Goal: Check status: Check status

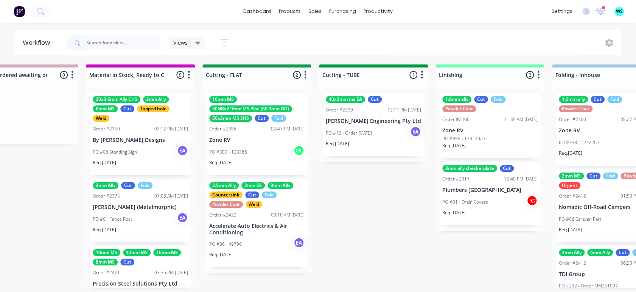
scroll to position [0, 1330]
click at [93, 42] on input "text" at bounding box center [123, 42] width 75 height 15
type input "acc"
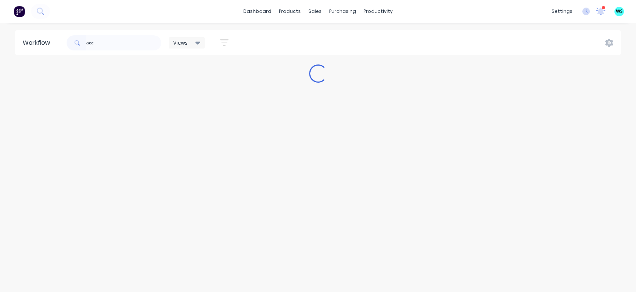
scroll to position [0, 0]
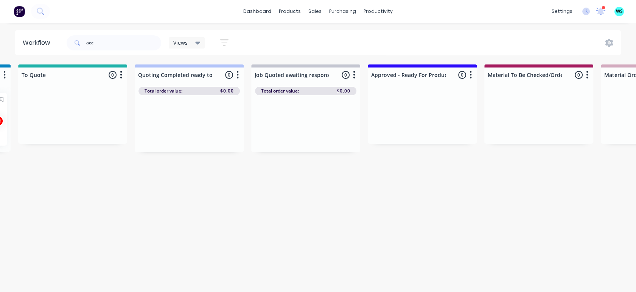
drag, startPoint x: 313, startPoint y: 164, endPoint x: 376, endPoint y: 161, distance: 63.3
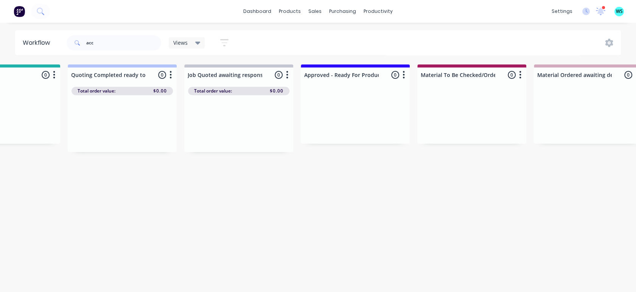
scroll to position [0, 771]
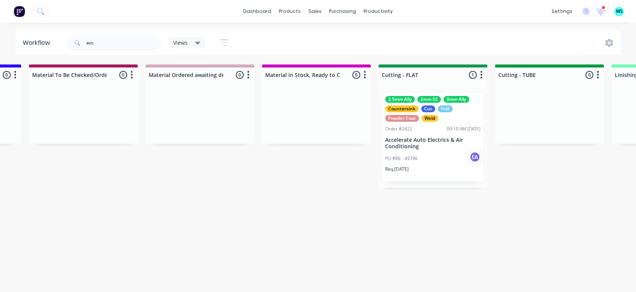
drag, startPoint x: 376, startPoint y: 161, endPoint x: 436, endPoint y: 184, distance: 64.1
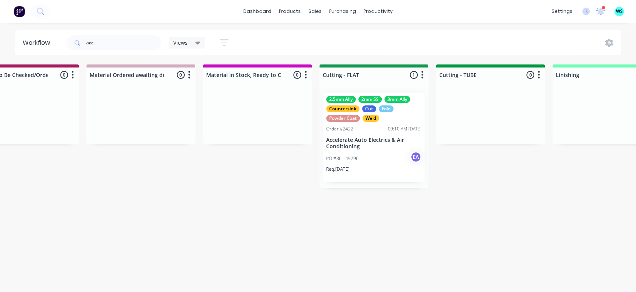
click at [354, 151] on div "PO #86 - 49796 EA" at bounding box center [373, 158] width 95 height 14
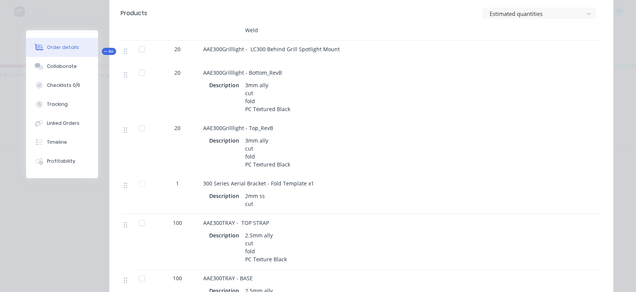
scroll to position [802, 0]
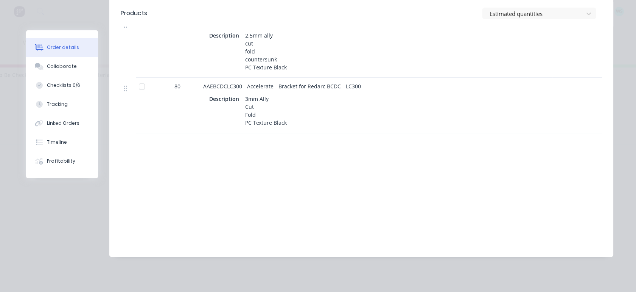
click at [142, 87] on div at bounding box center [141, 86] width 15 height 15
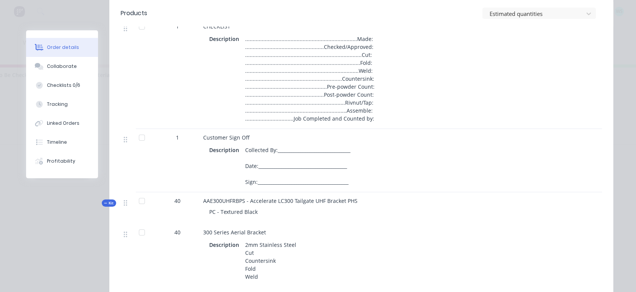
scroll to position [170, 0]
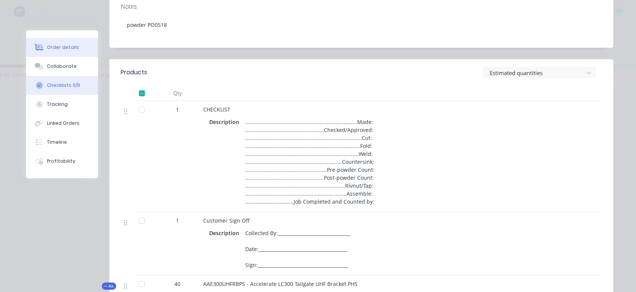
click at [60, 90] on button "Checklists 0/6" at bounding box center [62, 85] width 72 height 19
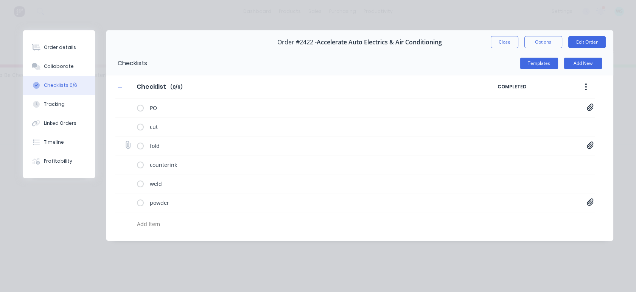
click at [593, 146] on icon at bounding box center [590, 145] width 7 height 8
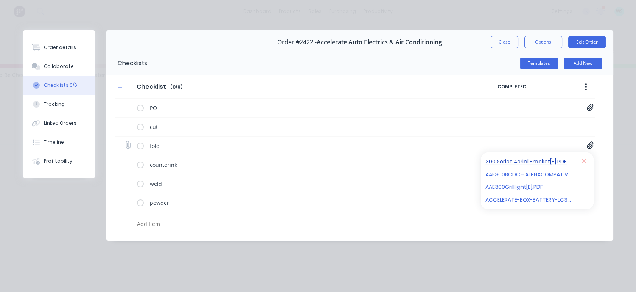
click at [537, 162] on link "300 Series Aerial Bracket[B].PDF" at bounding box center [530, 162] width 88 height 8
click at [538, 173] on link "AAE300BCDC - ALPHACOMPAT V3 - 2025 COMPATIBLE.pdf" at bounding box center [530, 174] width 88 height 8
click at [529, 188] on link "AAE300Grilllight[B].PDF" at bounding box center [530, 187] width 88 height 8
click at [524, 199] on link "ACCELERATE-BOX-BATTERY-LC300-R4 Drawing v23.pdf" at bounding box center [530, 199] width 88 height 8
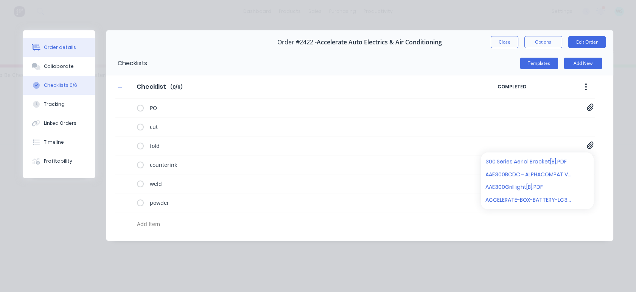
click at [60, 52] on button "Order details" at bounding box center [59, 47] width 72 height 19
type textarea "x"
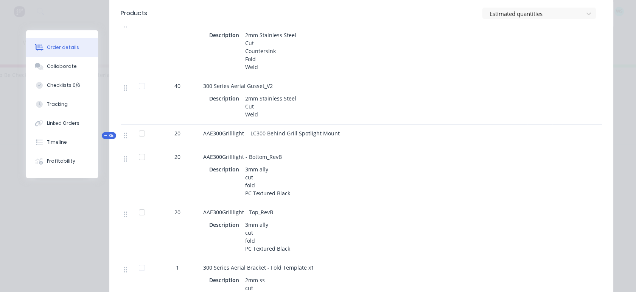
scroll to position [505, 0]
